Goal: Check status: Check status

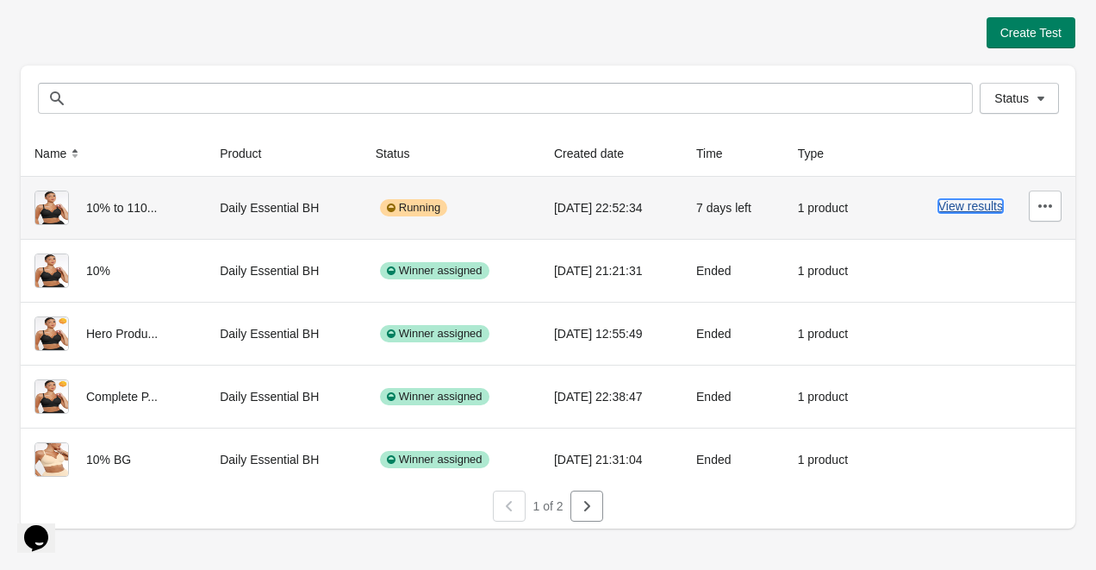
click at [974, 200] on button "View results" at bounding box center [971, 206] width 65 height 14
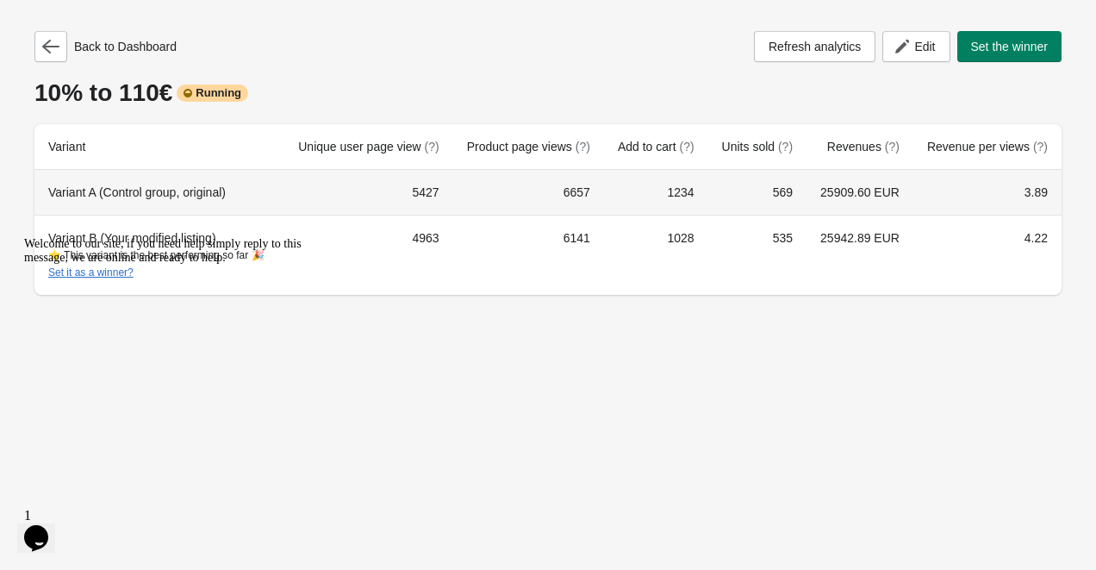
click at [406, 192] on td "5427" at bounding box center [368, 192] width 168 height 45
copy td "5427"
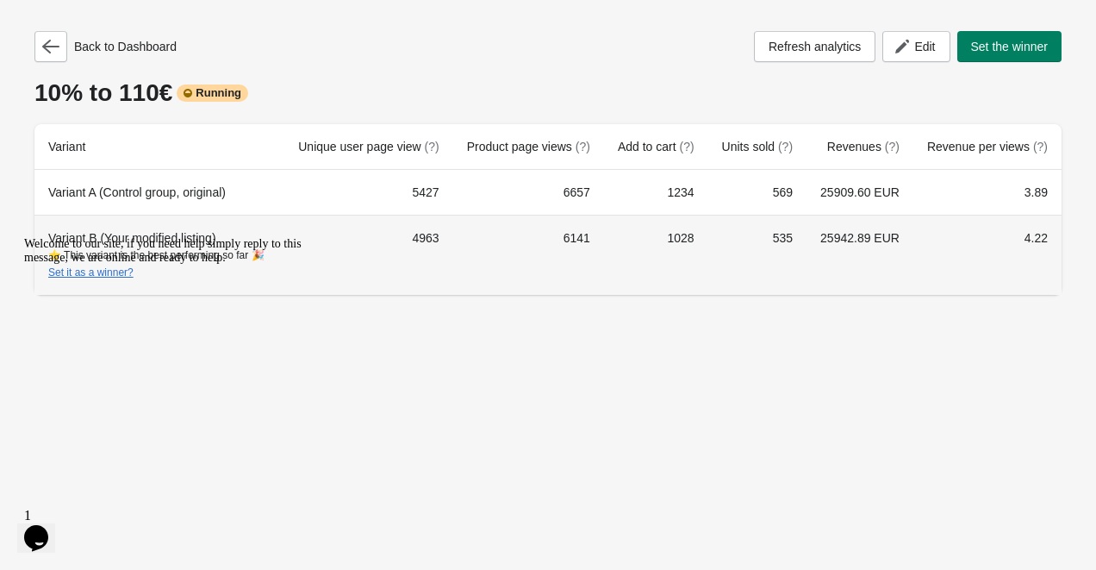
click at [406, 240] on td "4963" at bounding box center [368, 255] width 168 height 80
copy td "4963"
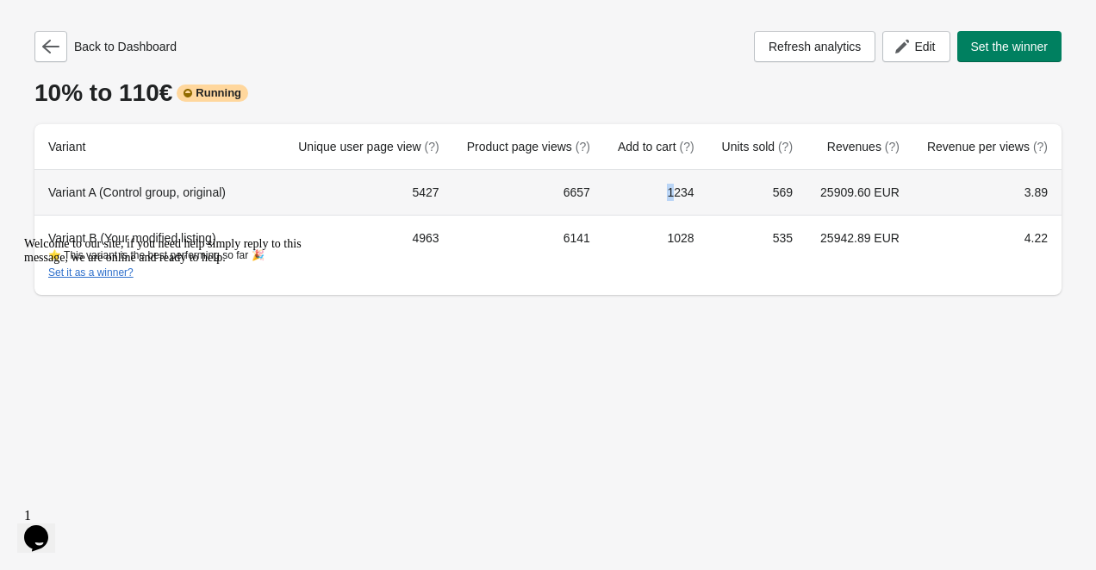
click at [662, 189] on td "1234" at bounding box center [656, 192] width 104 height 45
copy td "1234"
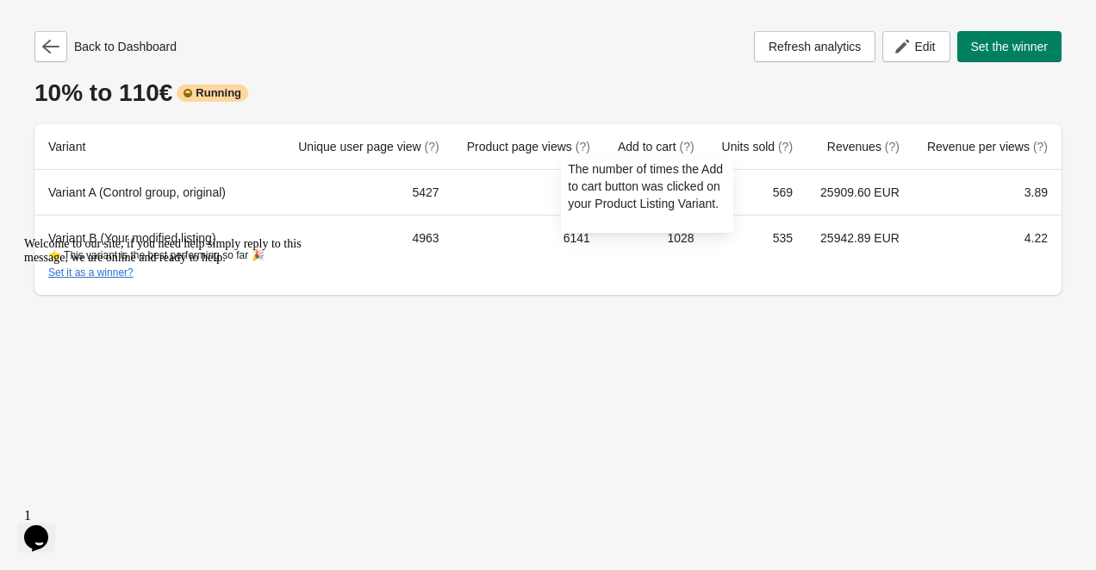
click at [678, 236] on div "The number of times the Add to cart button was clicked on your Product Listing …" at bounding box center [647, 199] width 200 height 93
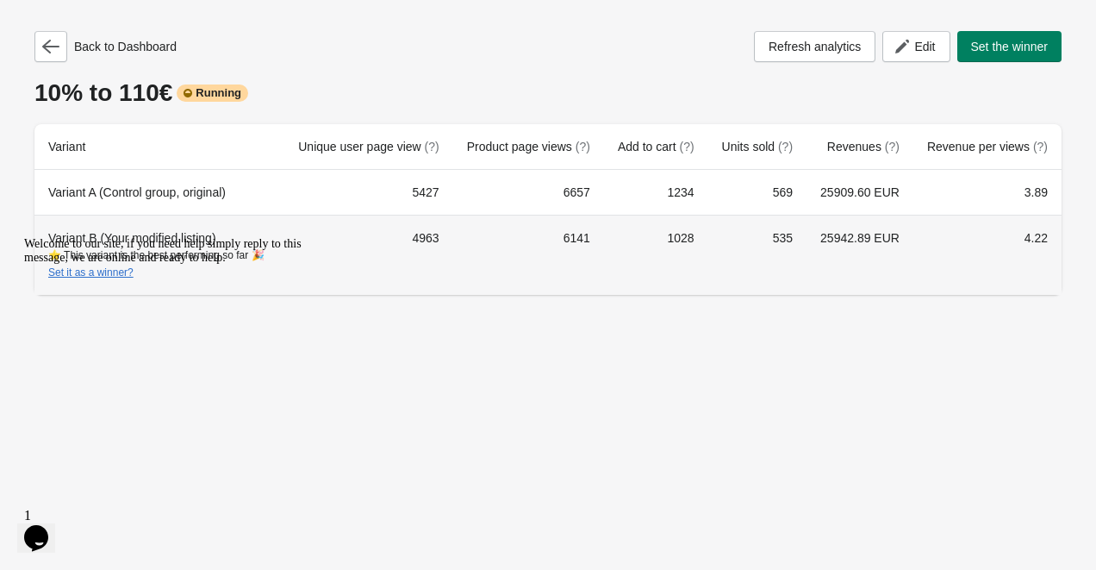
click at [665, 232] on td "1028" at bounding box center [656, 255] width 104 height 80
copy td "1028"
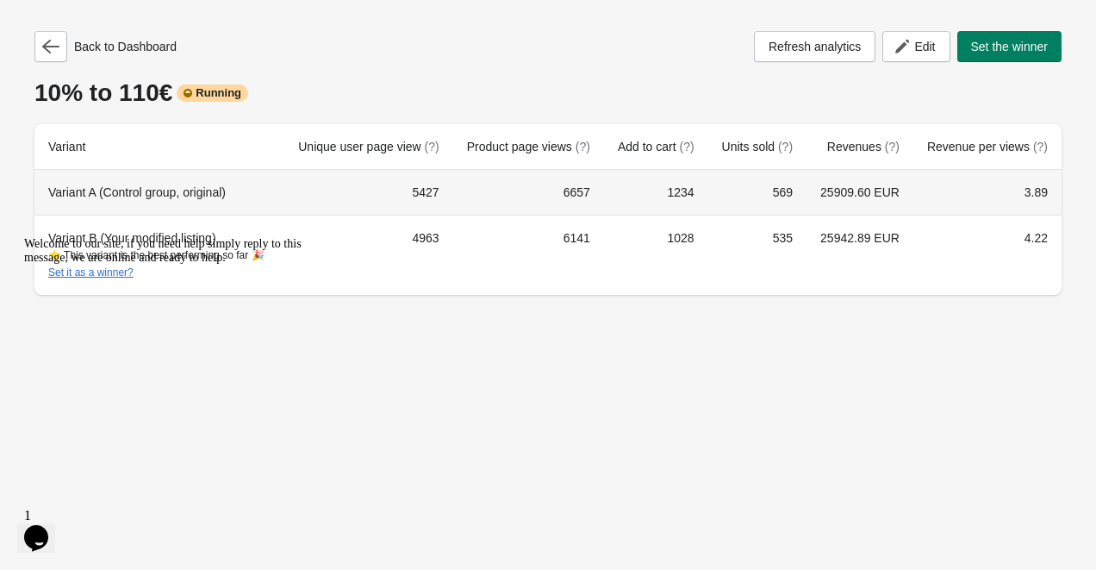
click at [782, 197] on td "569" at bounding box center [758, 192] width 98 height 45
copy td "569"
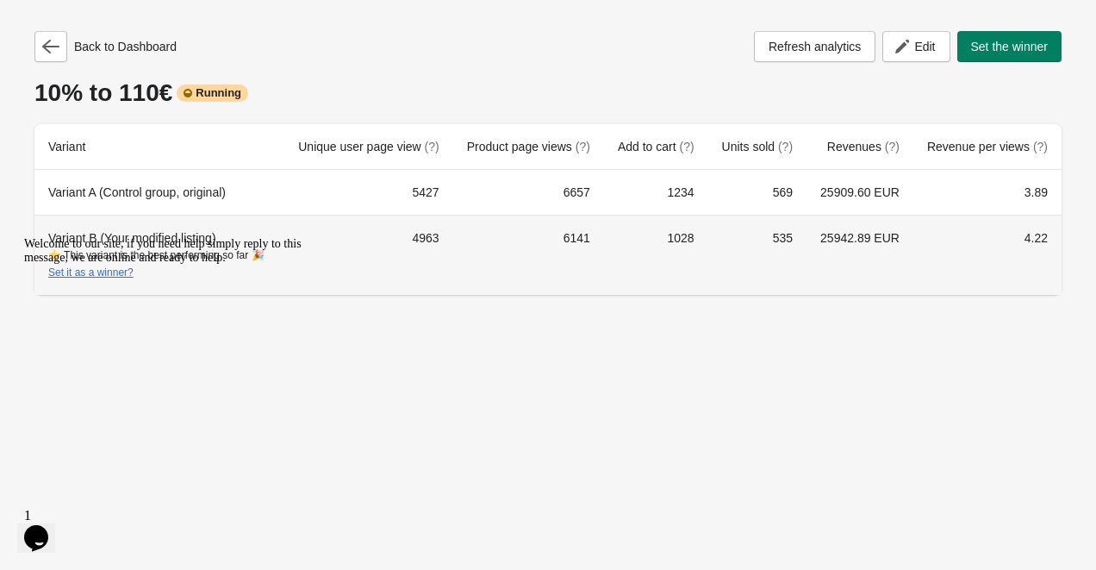
click at [773, 239] on td "535" at bounding box center [758, 255] width 98 height 80
copy td "535"
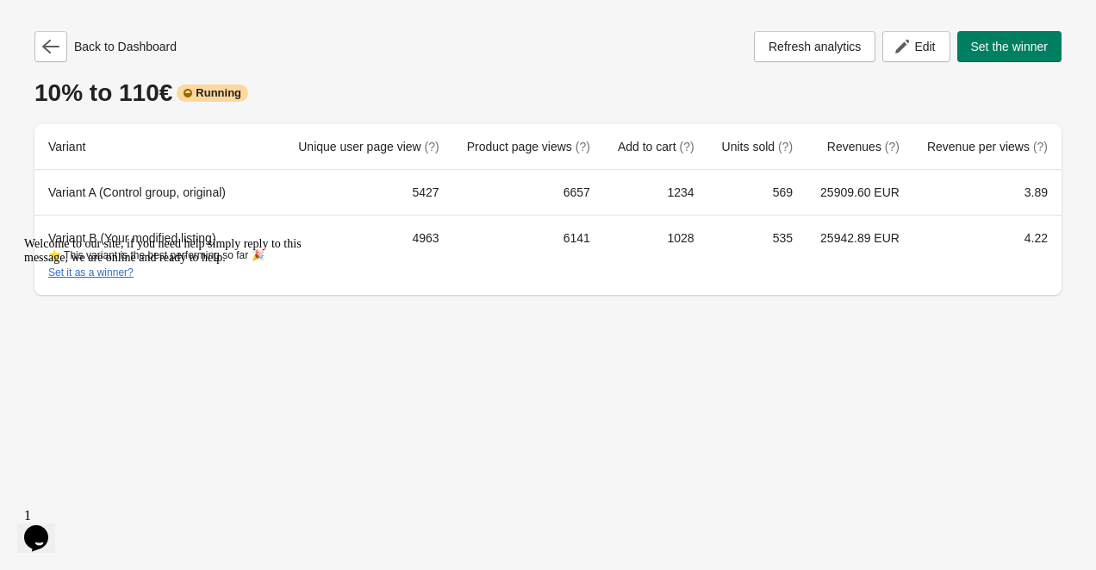
click at [655, 382] on div "Back to Dashboard Refresh analytics Edit Set the winner 10% to 110€ Running Var…" at bounding box center [548, 285] width 1096 height 570
click at [66, 65] on div "Back to Dashboard Refresh analytics Edit Set the winner 10% to 110€ Running Var…" at bounding box center [547, 163] width 1027 height 264
click at [60, 54] on button "button" at bounding box center [50, 46] width 33 height 31
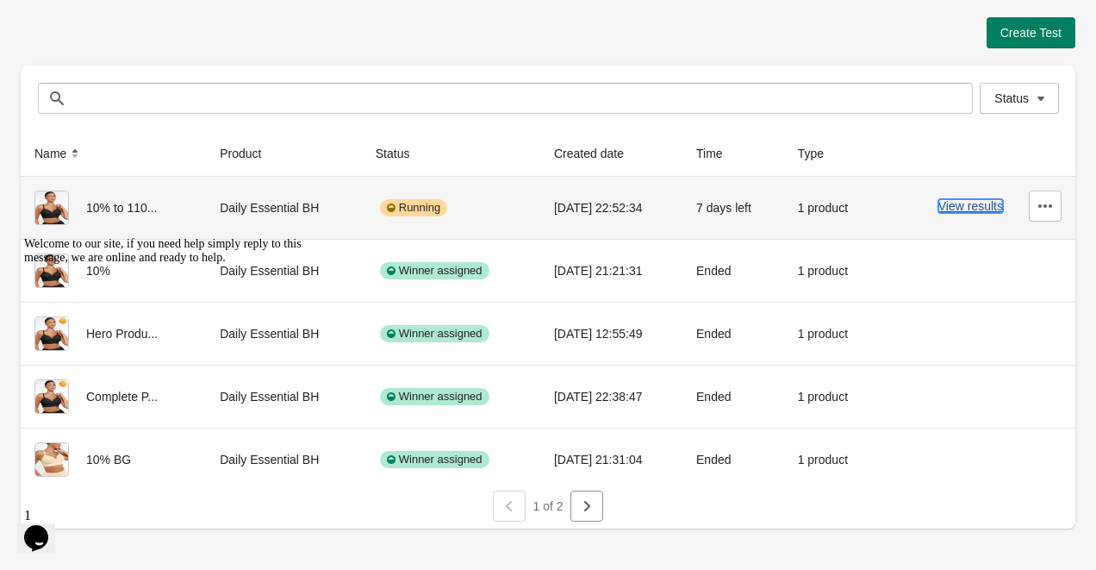
click at [954, 210] on button "View results" at bounding box center [971, 206] width 65 height 14
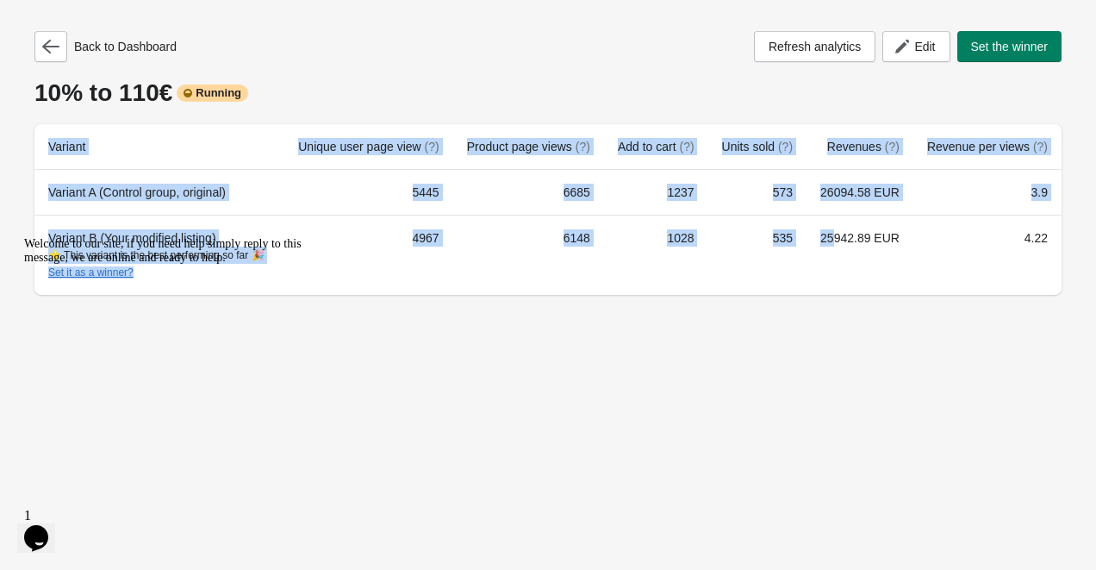
drag, startPoint x: 1065, startPoint y: 239, endPoint x: 833, endPoint y: 239, distance: 232.7
click at [833, 239] on div "Back to Dashboard Refresh analytics Edit Set the winner 10% to 110€ Running Var…" at bounding box center [548, 157] width 1055 height 315
